Goal: Find specific page/section: Find specific page/section

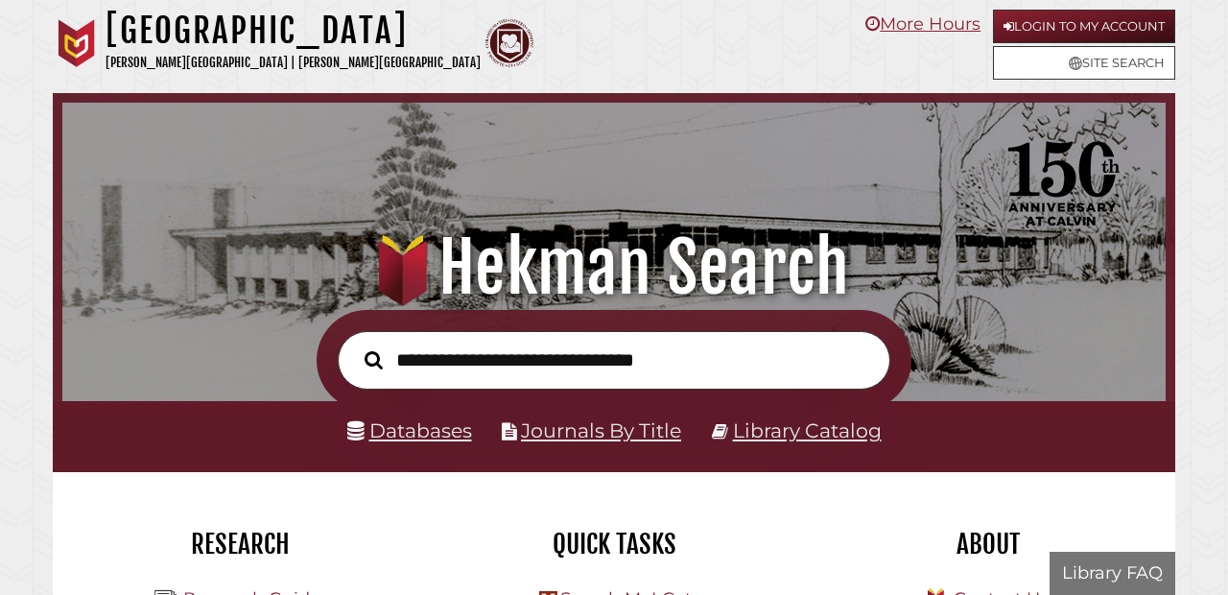
scroll to position [364, 1093]
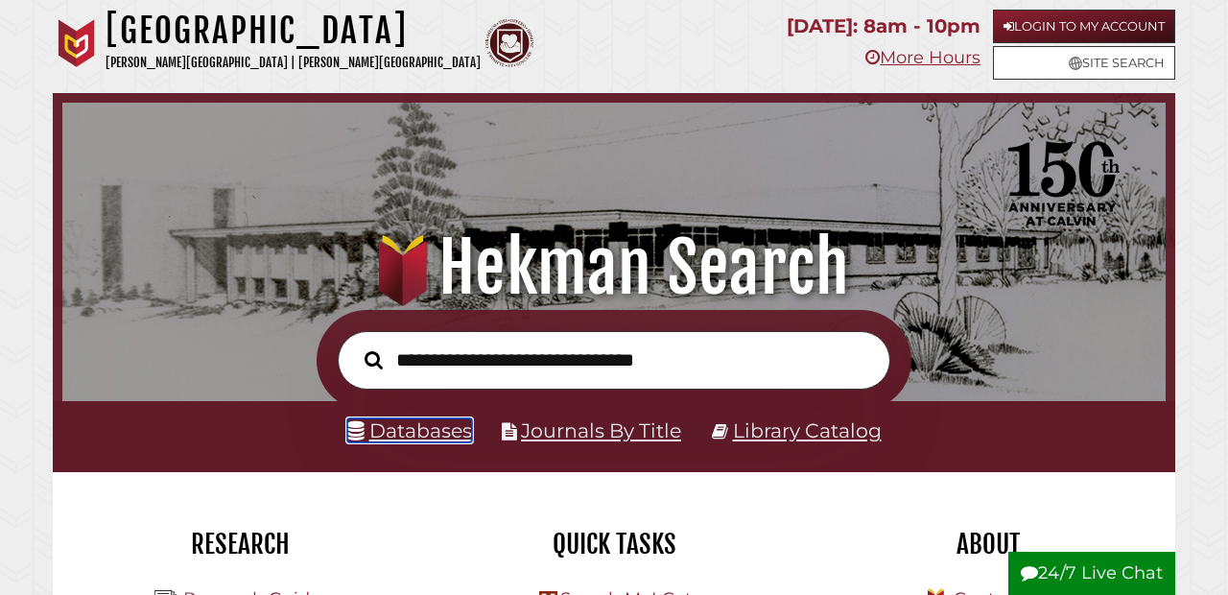
click at [426, 425] on link "Databases" at bounding box center [409, 430] width 125 height 24
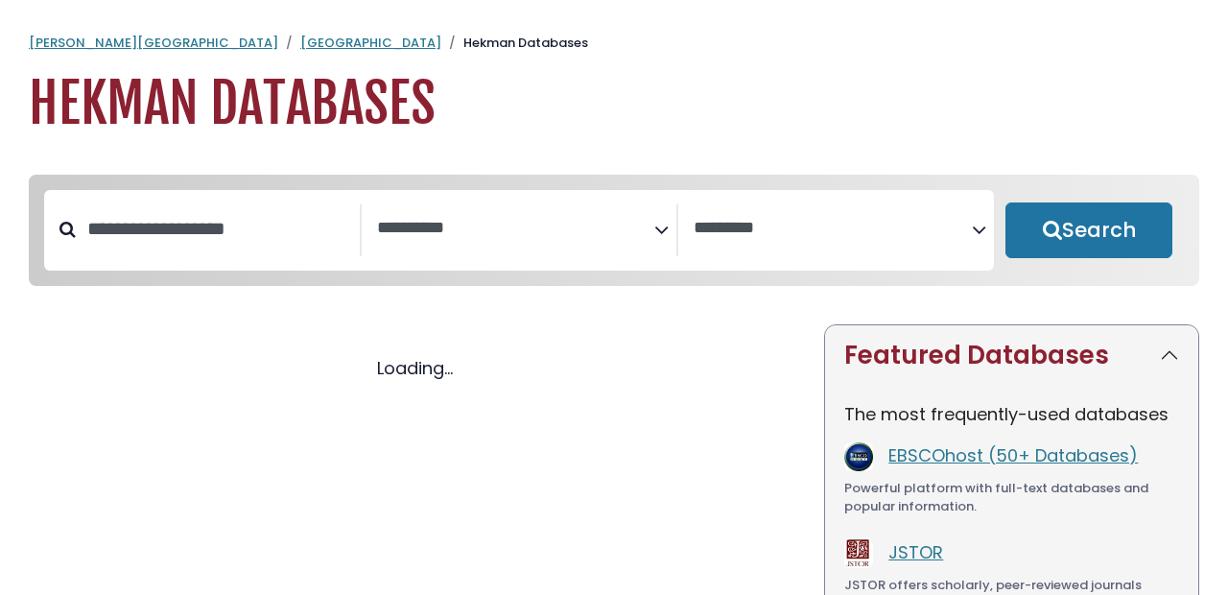
select select "Database Subject Filter"
select select "Database Vendors Filter"
select select "Database Subject Filter"
select select "Database Vendors Filter"
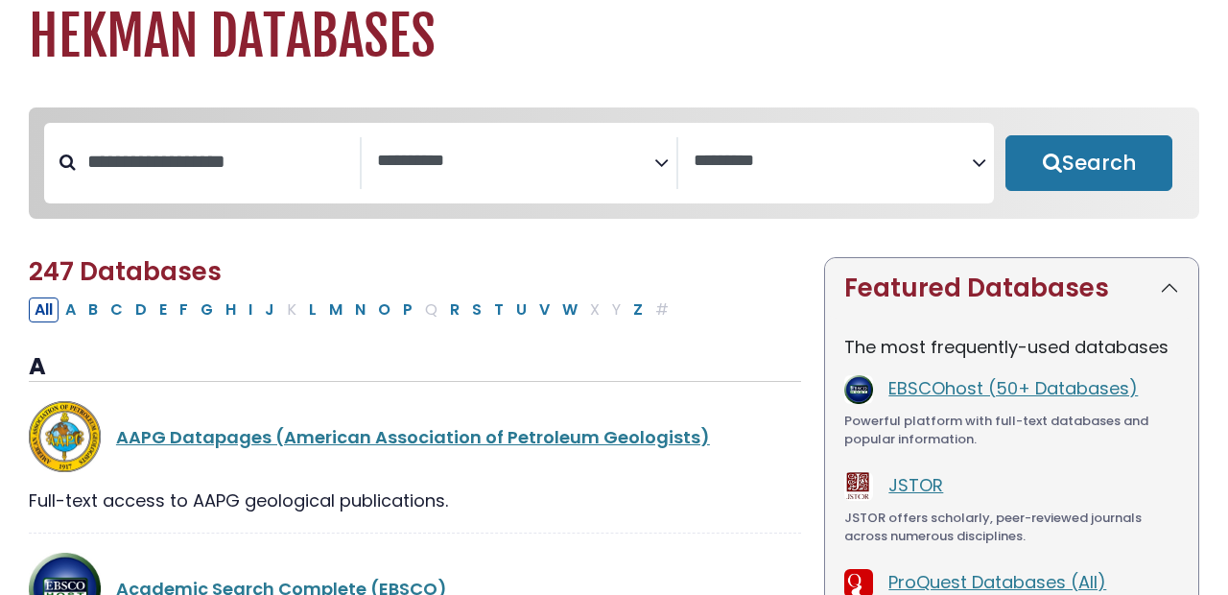
scroll to position [72, 0]
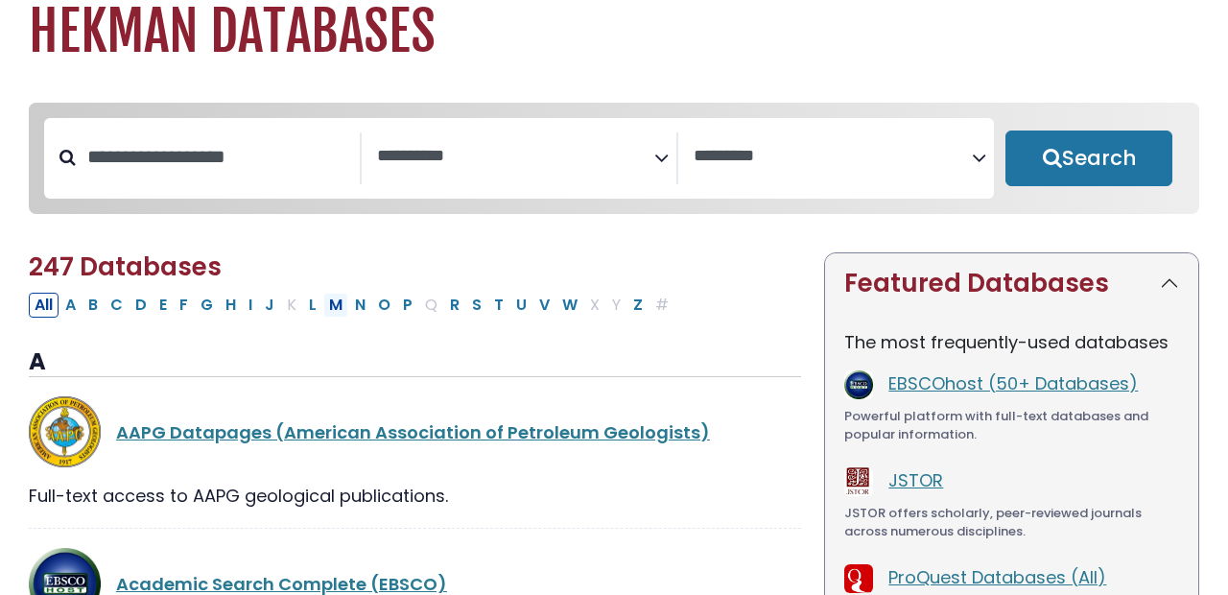
click at [331, 306] on button "M" at bounding box center [335, 305] width 25 height 25
select select "Database Subject Filter"
select select "Database Vendors Filter"
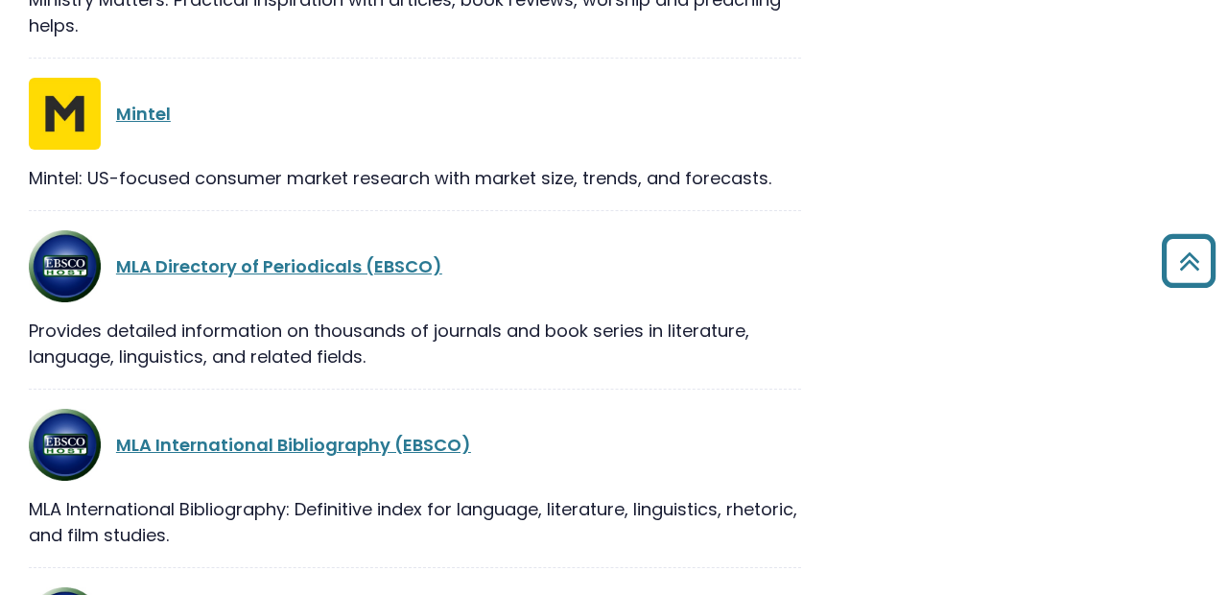
scroll to position [1805, 0]
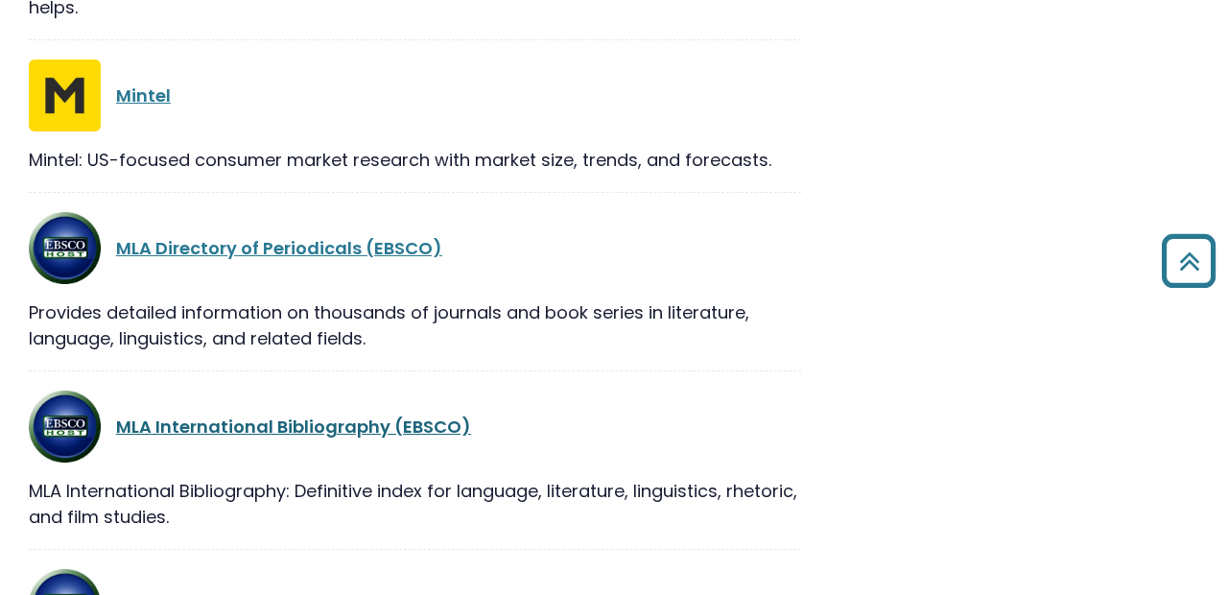
click at [318, 420] on link "MLA International Bibliography (EBSCO)" at bounding box center [293, 426] width 355 height 24
